Goal: Task Accomplishment & Management: Complete application form

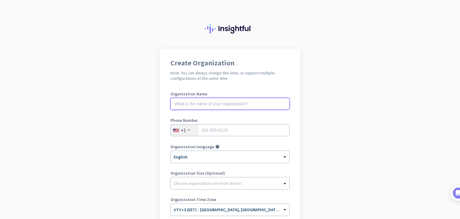
click at [220, 103] on input "text" at bounding box center [230, 104] width 119 height 12
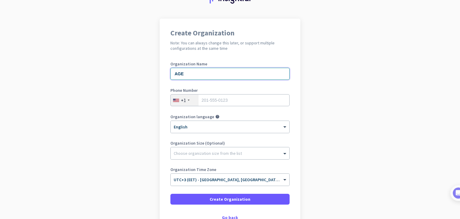
type input "AGE"
click at [215, 96] on input "tel" at bounding box center [230, 100] width 119 height 12
click at [182, 101] on div "+1" at bounding box center [183, 100] width 5 height 6
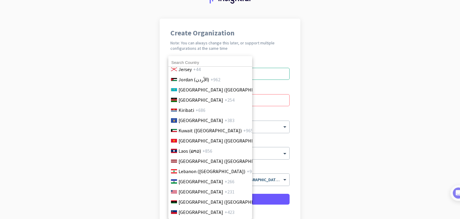
scroll to position [1199, 0]
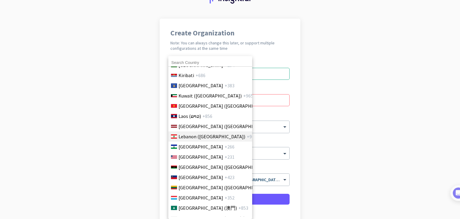
click at [192, 137] on span "Lebanon (‫لبنان‬‎)" at bounding box center [212, 136] width 67 height 7
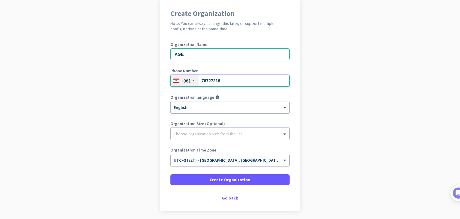
scroll to position [60, 0]
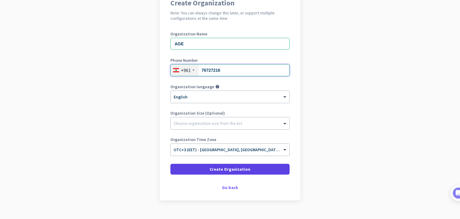
type input "76727216"
click at [232, 170] on span "Create Organization" at bounding box center [230, 169] width 41 height 6
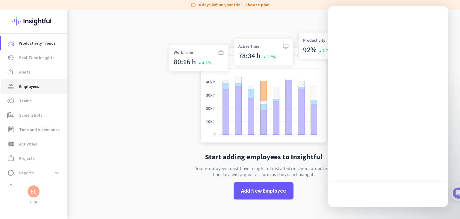
click at [33, 86] on span "Employees" at bounding box center [29, 86] width 20 height 7
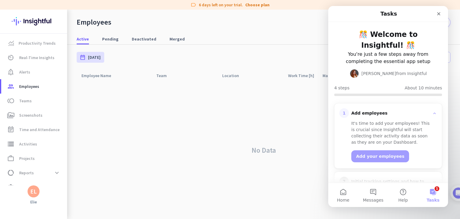
click at [257, 29] on nav "Active Pending Deactivated Merged" at bounding box center [263, 36] width 393 height 17
click at [437, 13] on icon "Close" at bounding box center [439, 13] width 5 height 5
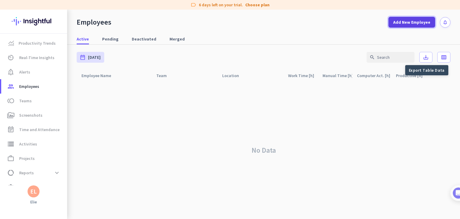
click at [415, 23] on span "Add New Employee" at bounding box center [412, 22] width 37 height 6
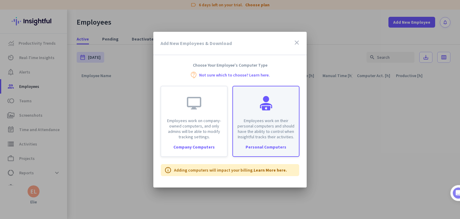
click at [263, 131] on p "Employees work on their personal computers and should have the ability to contr…" at bounding box center [266, 129] width 59 height 22
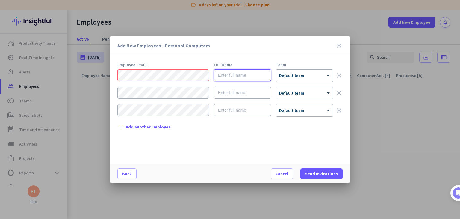
click at [239, 78] on input "text" at bounding box center [242, 75] width 57 height 12
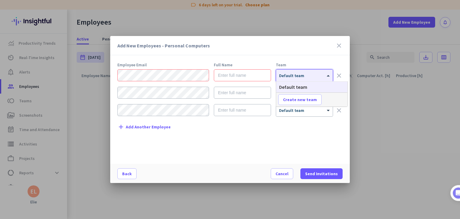
click at [307, 77] on div "× Default team" at bounding box center [300, 75] width 49 height 5
click at [296, 134] on div "Employee Email Full Name Team × Default team clear × Default team clear × Defau…" at bounding box center [233, 110] width 230 height 95
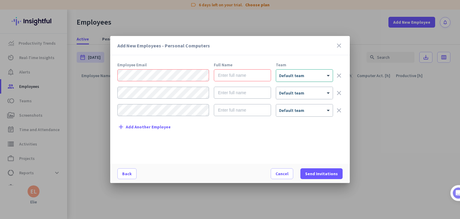
click at [302, 78] on div "× Default team" at bounding box center [304, 76] width 57 height 12
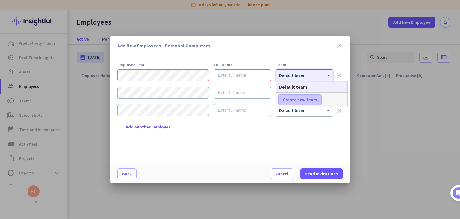
click at [306, 101] on span "Create new team" at bounding box center [300, 100] width 34 height 6
click at [287, 100] on input "text" at bounding box center [300, 99] width 44 height 11
type input "CHLOE OF"
click at [338, 96] on span at bounding box center [336, 99] width 19 height 14
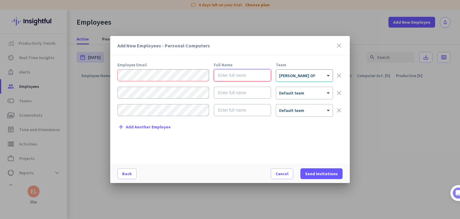
click at [235, 74] on input "text" at bounding box center [242, 75] width 57 height 12
click at [311, 72] on div at bounding box center [304, 73] width 57 height 5
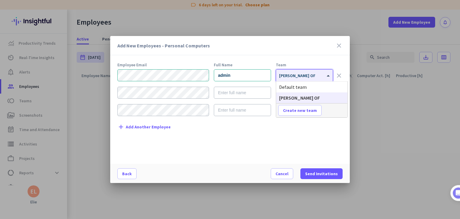
click at [302, 76] on div "× CHLOE OF" at bounding box center [300, 75] width 49 height 5
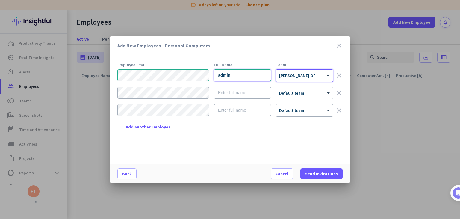
click at [240, 76] on input "admin" at bounding box center [242, 75] width 57 height 12
drag, startPoint x: 235, startPoint y: 75, endPoint x: 186, endPoint y: 67, distance: 49.1
click at [186, 67] on div "Employee Email Full Name Team admin × CHLOE OF clear × Default team clear × Def…" at bounding box center [233, 110] width 230 height 95
type input "Elie admin"
click at [318, 172] on span "Send Invitations" at bounding box center [321, 174] width 33 height 6
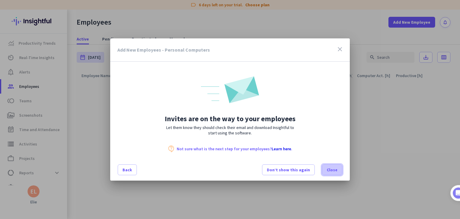
click at [332, 168] on span "Close" at bounding box center [332, 170] width 11 height 6
